Goal: Information Seeking & Learning: Understand process/instructions

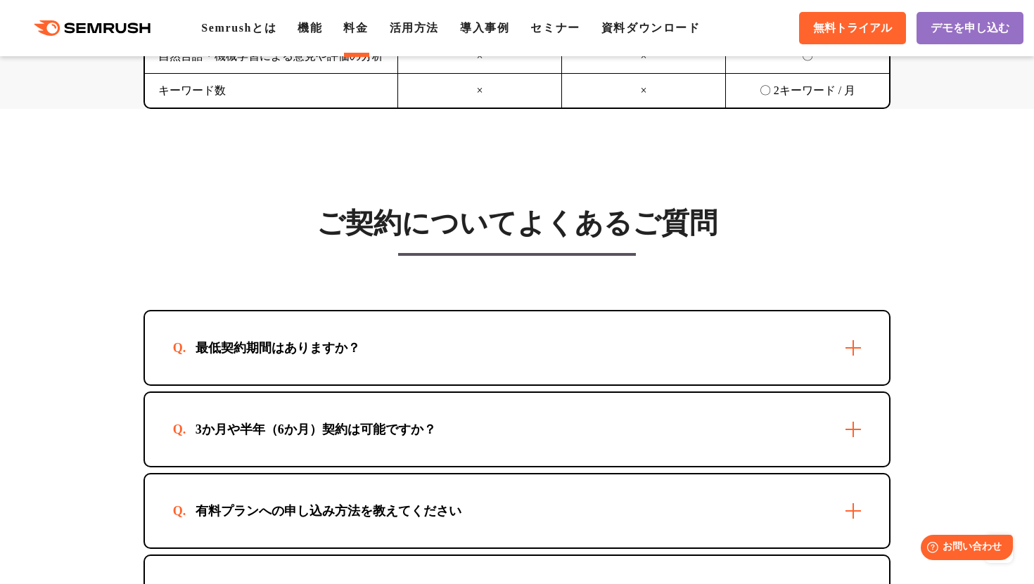
scroll to position [3882, 0]
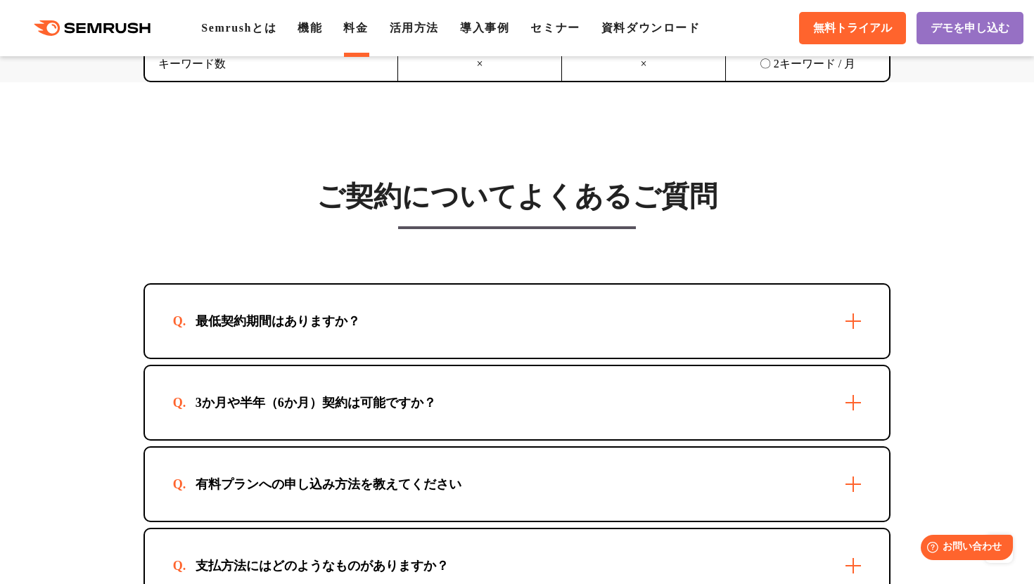
click at [309, 330] on div "最低契約期間はありますか？" at bounding box center [278, 321] width 210 height 17
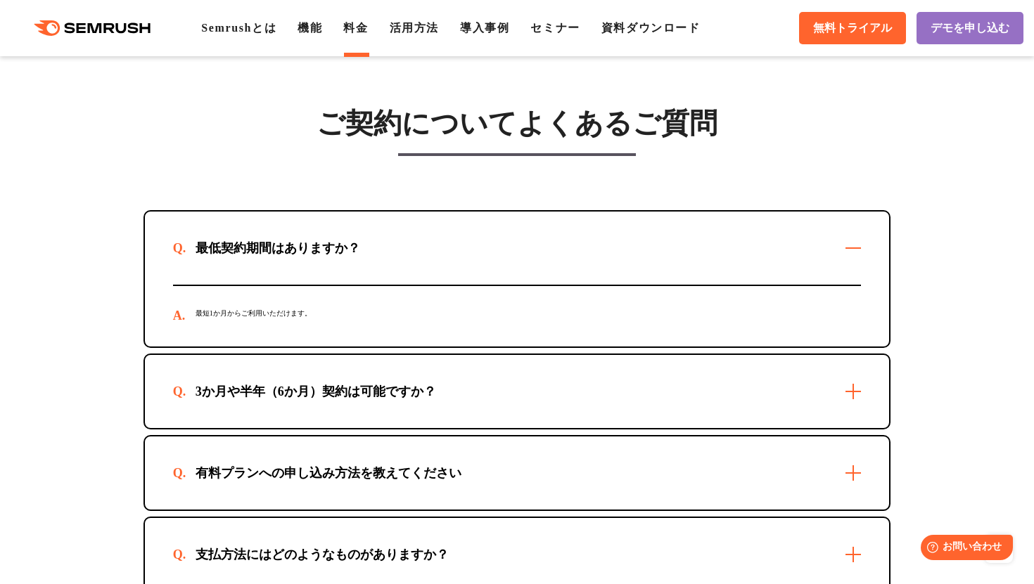
scroll to position [4037, 0]
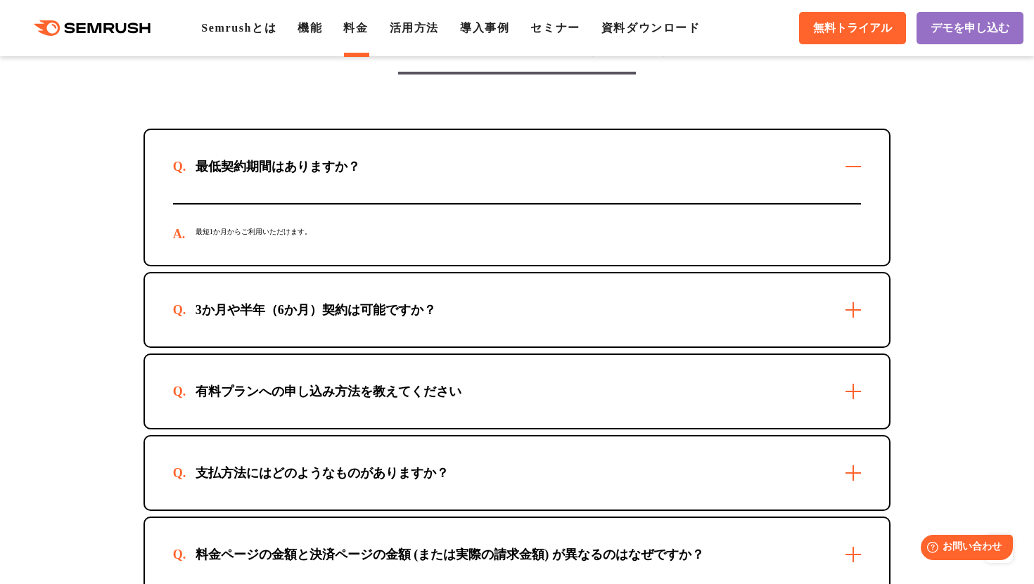
click at [323, 319] on div "3か月や半年（6か月）契約は可能ですか？" at bounding box center [315, 310] width 285 height 17
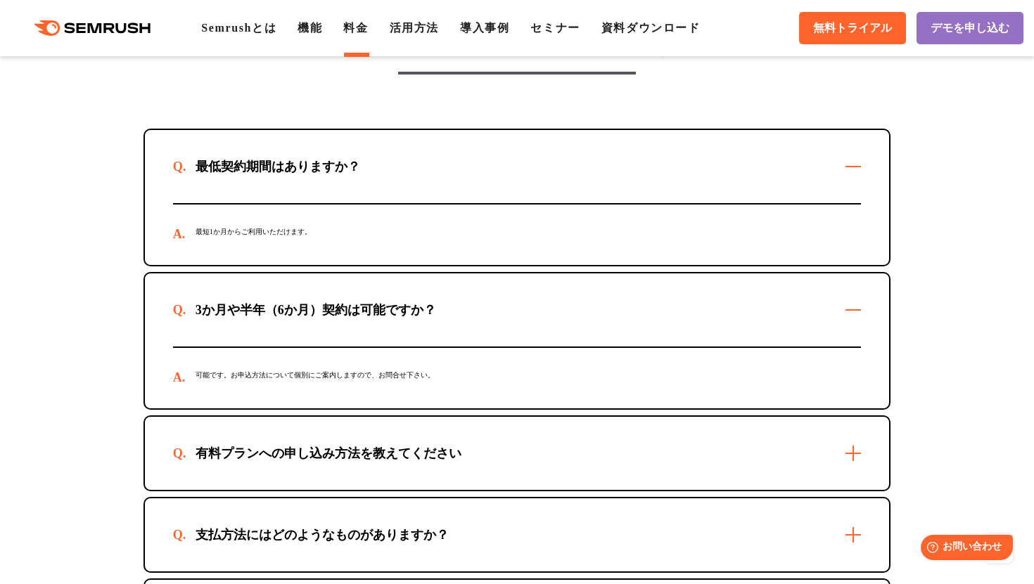
click at [323, 319] on div "3か月や半年（6か月）契約は可能ですか？" at bounding box center [315, 310] width 285 height 17
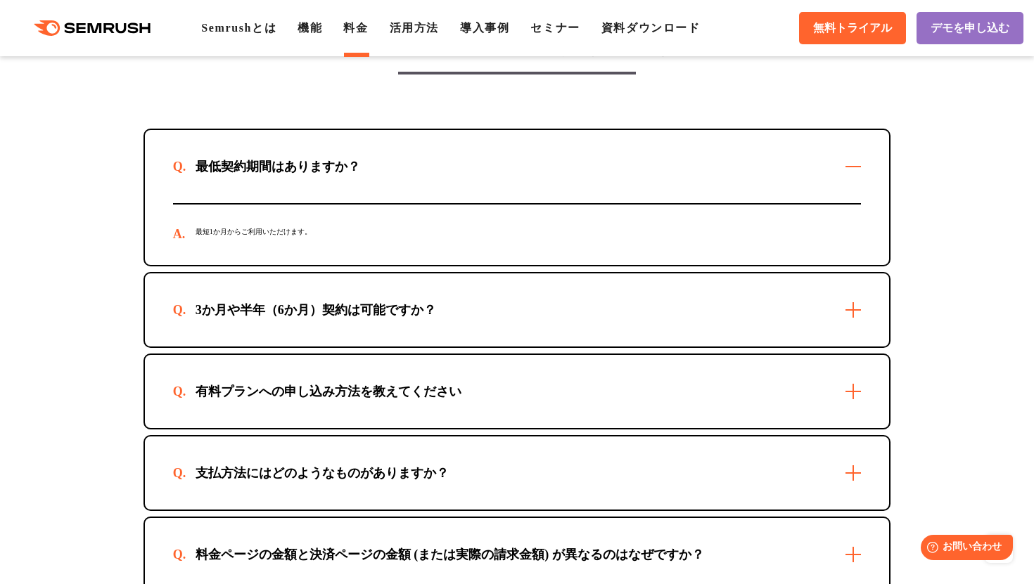
click at [323, 319] on div "3か月や半年（6か月）契約は可能ですか？" at bounding box center [315, 310] width 285 height 17
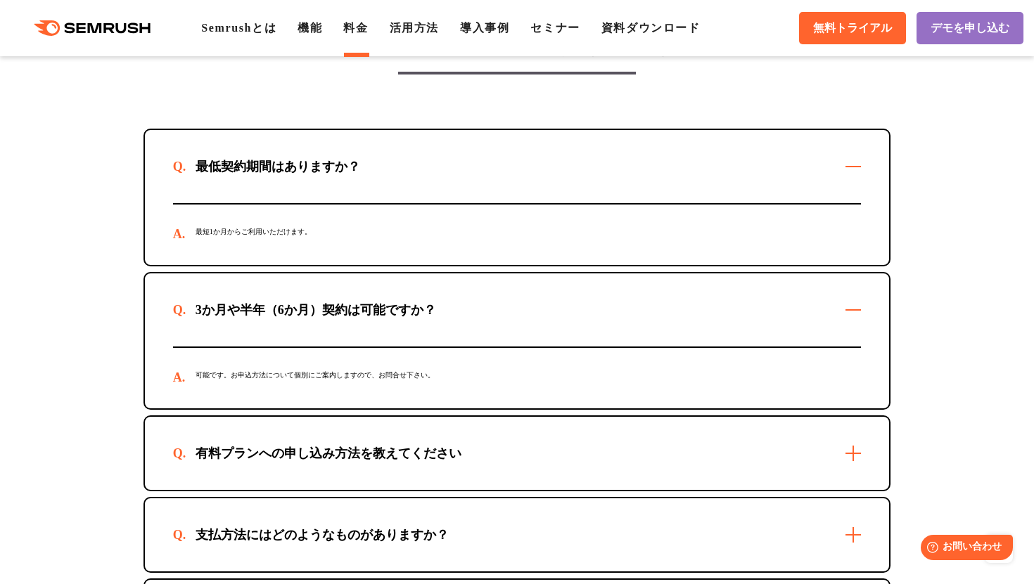
click at [323, 319] on div "3か月や半年（6か月）契約は可能ですか？" at bounding box center [315, 310] width 285 height 17
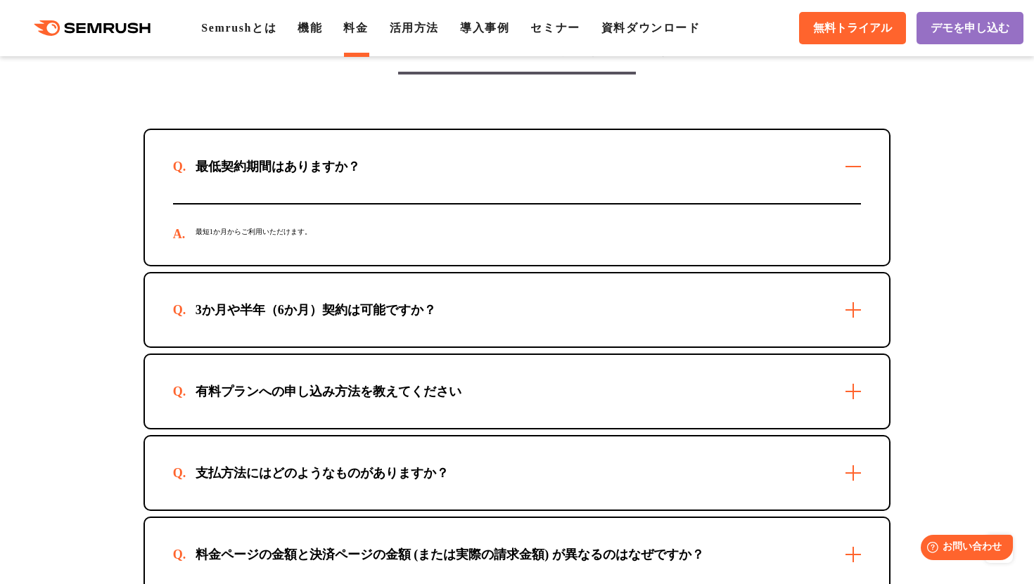
click at [337, 401] on div "有料プランへの申し込み方法を教えてください" at bounding box center [517, 391] width 745 height 73
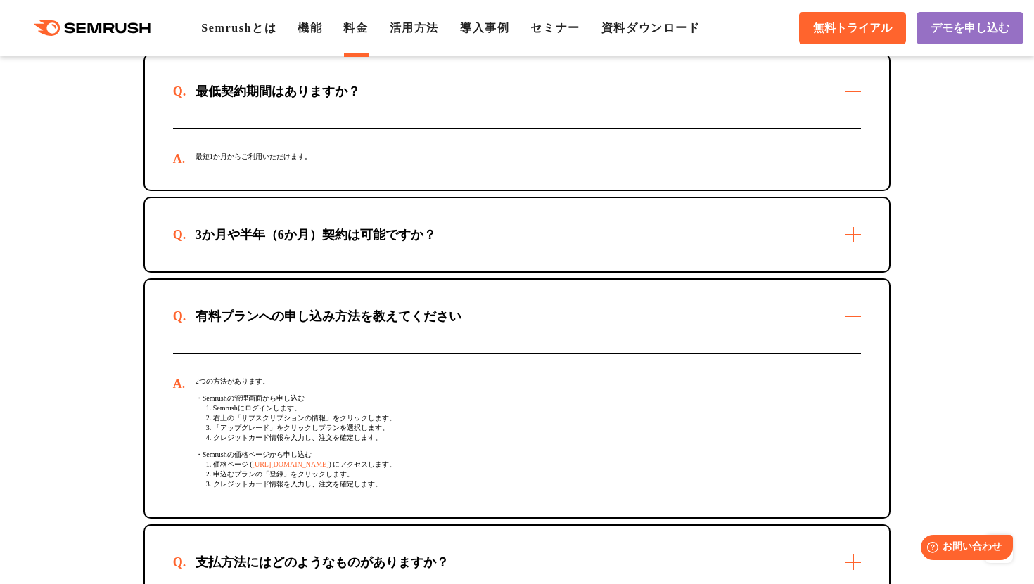
scroll to position [4123, 0]
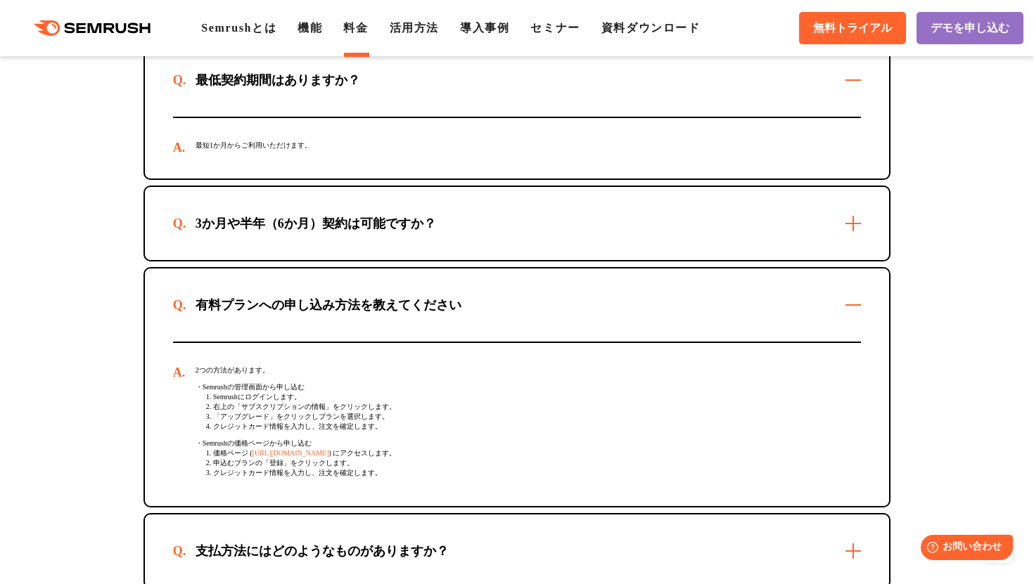
click at [361, 314] on div "有料プランへの申し込み方法を教えてください" at bounding box center [328, 305] width 311 height 17
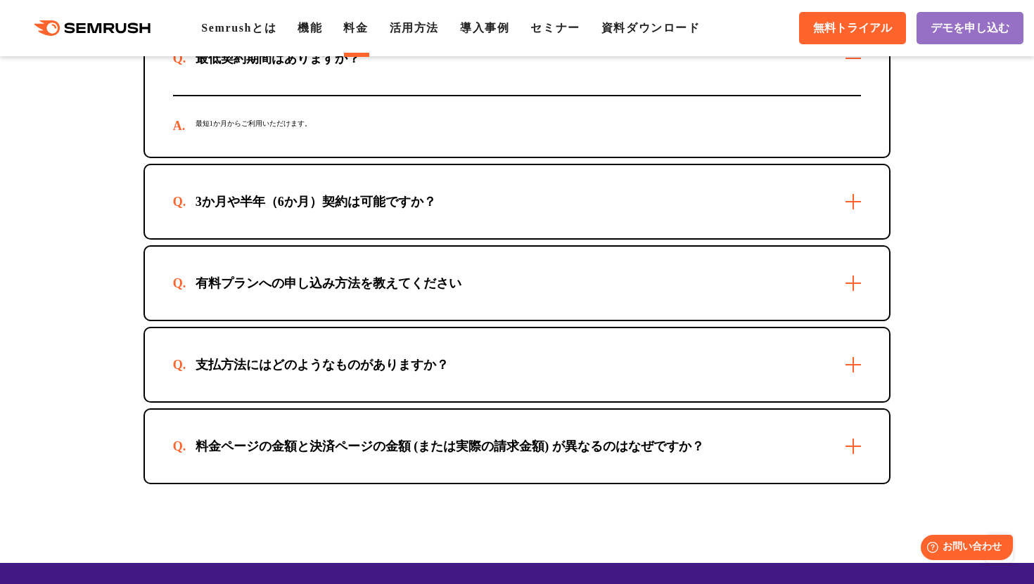
scroll to position [4146, 0]
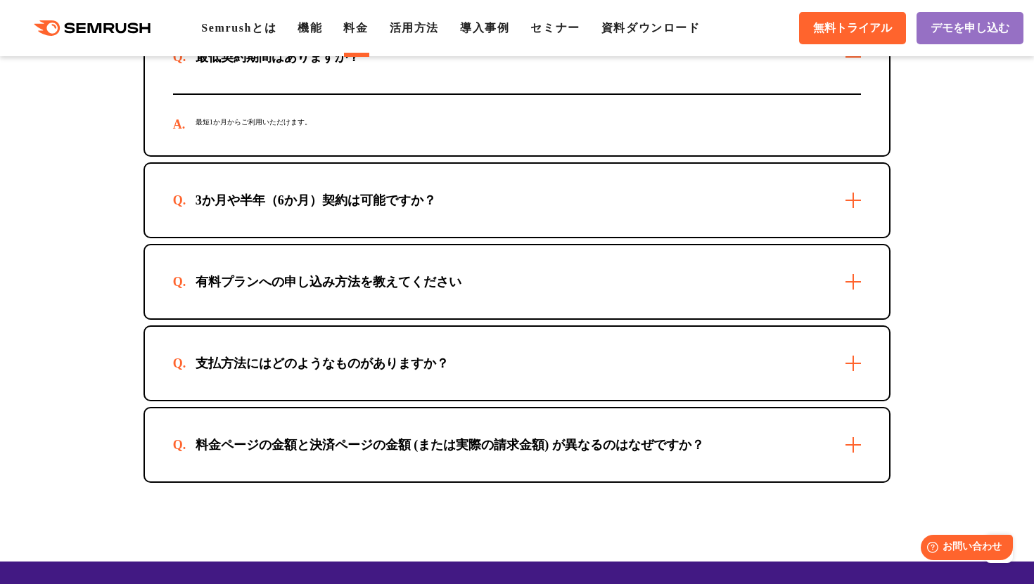
click at [356, 372] on div "支払方法にはどのようなものがありますか？" at bounding box center [322, 363] width 298 height 17
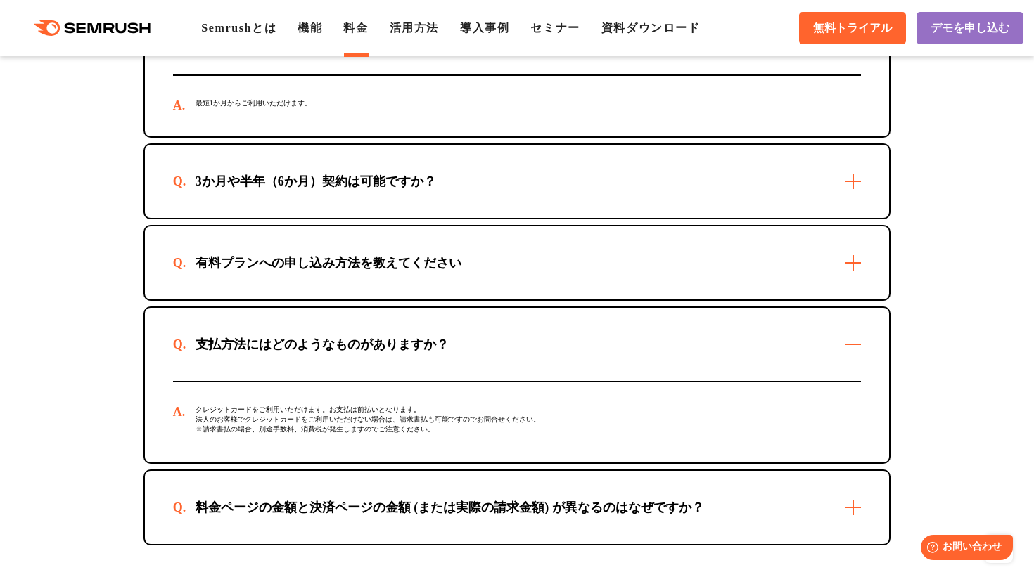
scroll to position [4169, 0]
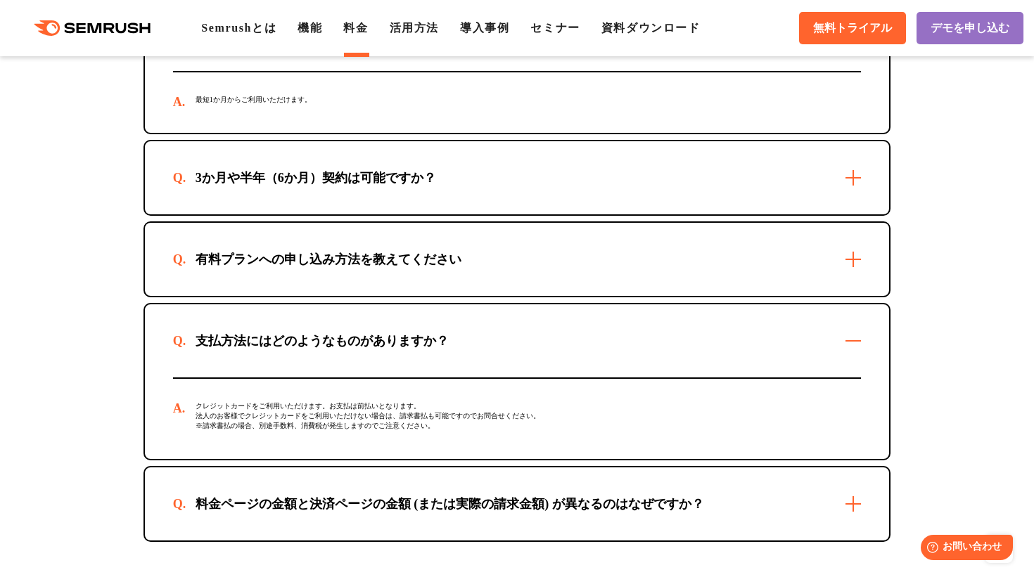
click at [364, 375] on div "支払方法にはどのようなものがありますか？" at bounding box center [517, 340] width 745 height 73
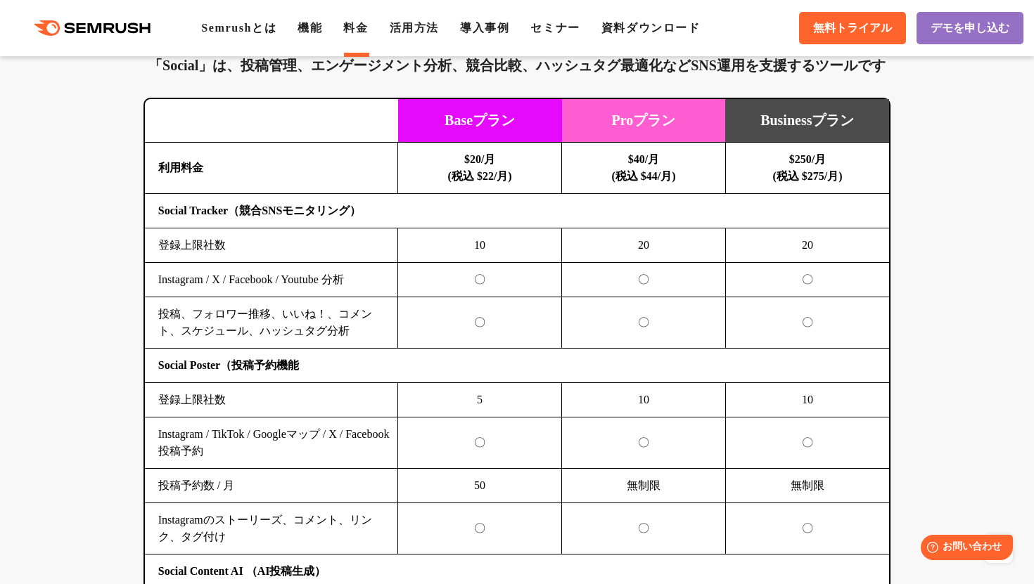
scroll to position [2994, 0]
